Goal: Information Seeking & Learning: Learn about a topic

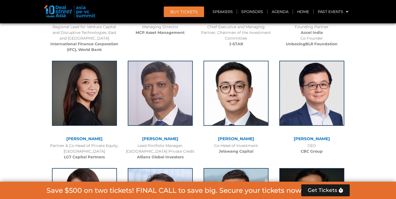
scroll to position [770, 0]
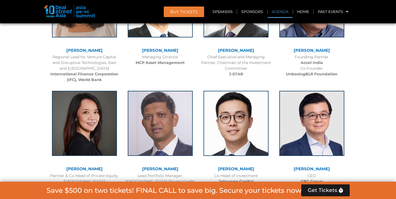
click at [285, 12] on link "Agenda" at bounding box center [280, 11] width 25 height 12
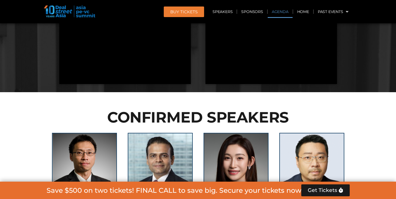
scroll to position [288, 0]
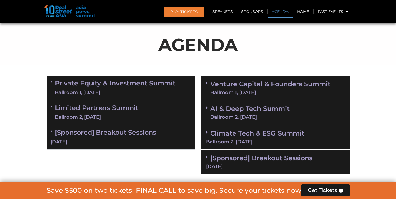
click at [285, 12] on link "Agenda" at bounding box center [280, 11] width 25 height 12
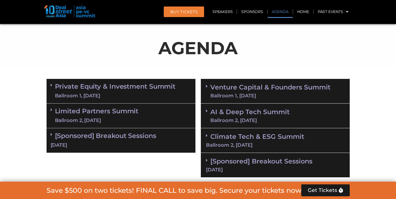
scroll to position [324, 0]
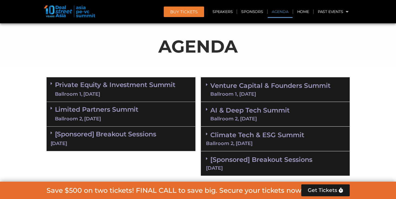
scroll to position [407, 0]
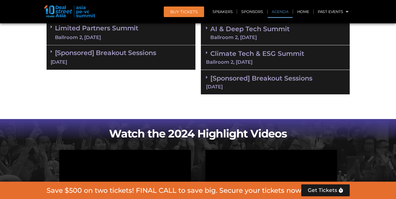
click at [284, 12] on link "Agenda" at bounding box center [280, 11] width 25 height 12
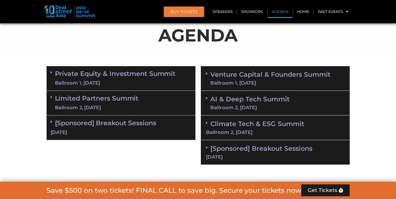
scroll to position [327, 0]
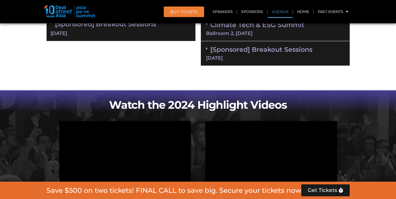
click at [283, 12] on link "Agenda" at bounding box center [280, 11] width 25 height 12
